Goal: Task Accomplishment & Management: Manage account settings

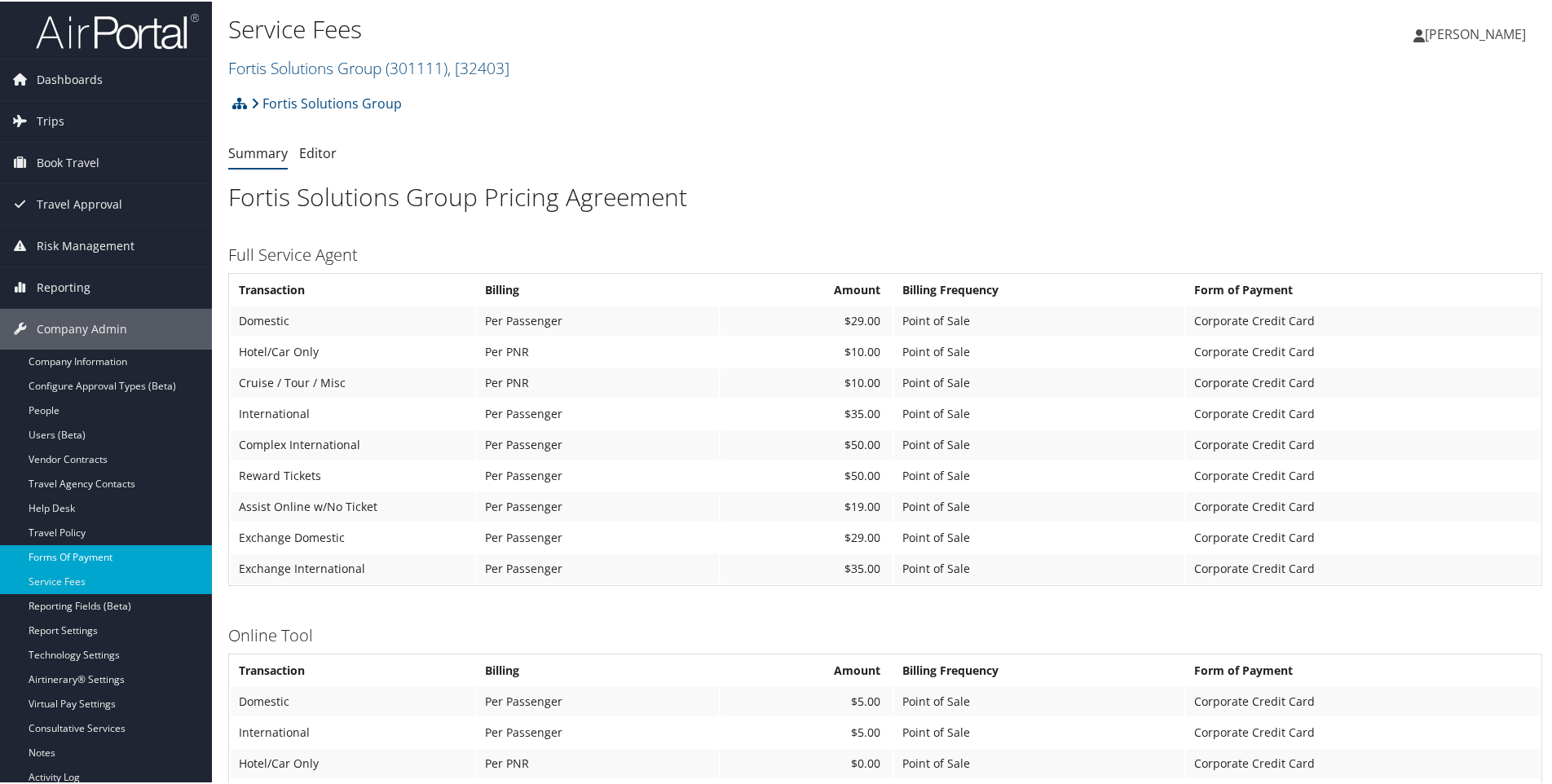
click at [103, 552] on link "Forms Of Payment" at bounding box center [106, 556] width 212 height 25
